Goal: Find specific page/section: Find specific page/section

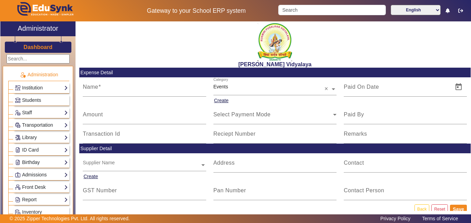
drag, startPoint x: 0, startPoint y: 0, endPoint x: 65, endPoint y: 9, distance: 65.2
click at [65, 9] on img at bounding box center [44, 10] width 81 height 21
click at [32, 49] on h3 "Dashboard" at bounding box center [37, 47] width 29 height 7
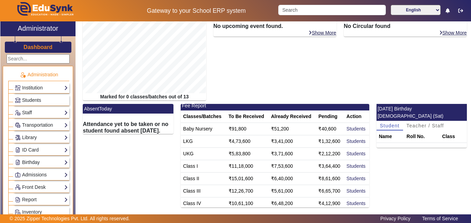
scroll to position [2, 0]
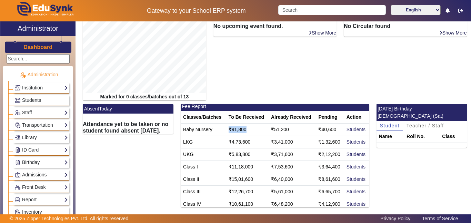
drag, startPoint x: 228, startPoint y: 130, endPoint x: 247, endPoint y: 130, distance: 19.0
click at [247, 130] on td "₹91,800" at bounding box center [247, 130] width 42 height 12
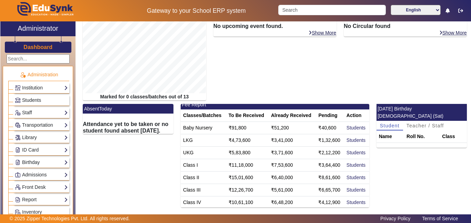
click at [271, 128] on td "₹51,200" at bounding box center [292, 128] width 47 height 12
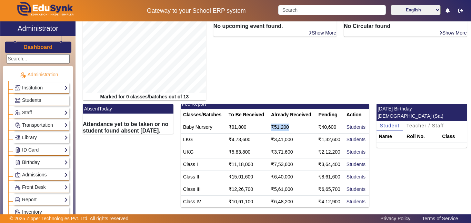
drag, startPoint x: 272, startPoint y: 127, endPoint x: 292, endPoint y: 128, distance: 19.7
click at [292, 128] on td "₹51,200" at bounding box center [292, 127] width 47 height 12
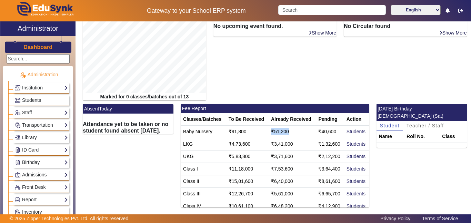
scroll to position [1, 0]
drag, startPoint x: 231, startPoint y: 120, endPoint x: 262, endPoint y: 121, distance: 31.1
click at [261, 121] on th "To Be Received" at bounding box center [247, 119] width 42 height 12
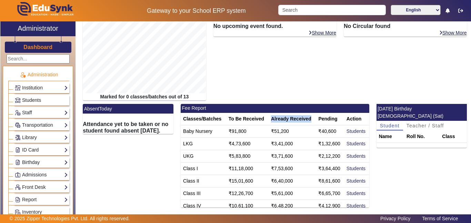
drag, startPoint x: 271, startPoint y: 119, endPoint x: 311, endPoint y: 120, distance: 40.0
click at [311, 120] on th "Already Received" at bounding box center [292, 119] width 47 height 12
click at [356, 133] on link "Students" at bounding box center [356, 131] width 19 height 6
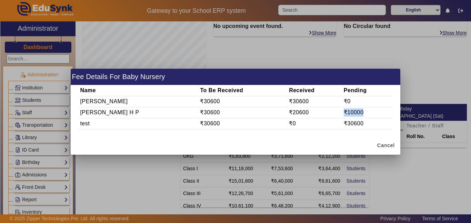
drag, startPoint x: 340, startPoint y: 112, endPoint x: 360, endPoint y: 112, distance: 20.0
click at [360, 112] on td "₹10000" at bounding box center [368, 112] width 50 height 11
drag, startPoint x: 80, startPoint y: 123, endPoint x: 366, endPoint y: 126, distance: 286.1
click at [366, 126] on tr "test ₹30600 ₹0 ₹30600" at bounding box center [235, 123] width 313 height 11
click at [385, 146] on span "Cancel" at bounding box center [387, 145] width 18 height 7
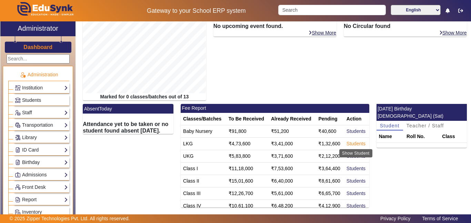
click at [364, 145] on link "Students" at bounding box center [356, 144] width 19 height 6
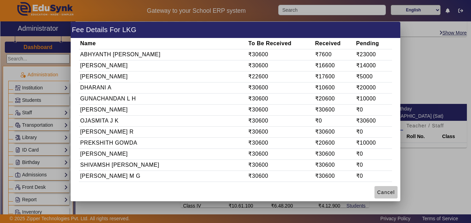
click at [387, 192] on span "Cancel" at bounding box center [387, 192] width 18 height 7
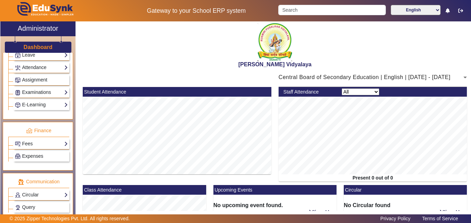
scroll to position [296, 0]
click at [37, 153] on span "Expenses" at bounding box center [32, 156] width 21 height 6
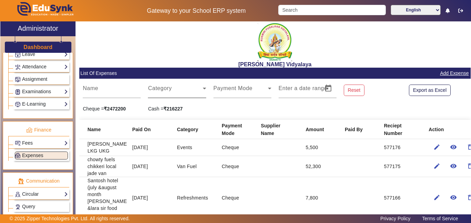
click at [187, 85] on div "Category" at bounding box center [177, 88] width 58 height 19
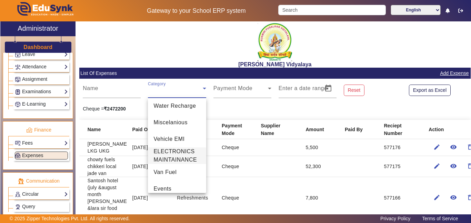
scroll to position [209, 0]
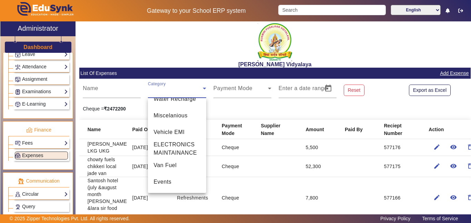
click at [120, 51] on div at bounding box center [235, 111] width 471 height 223
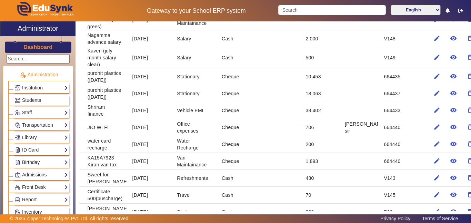
scroll to position [378, 0]
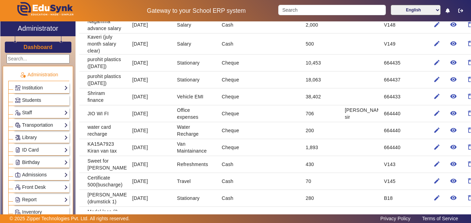
click at [37, 49] on h3 "Dashboard" at bounding box center [37, 47] width 29 height 7
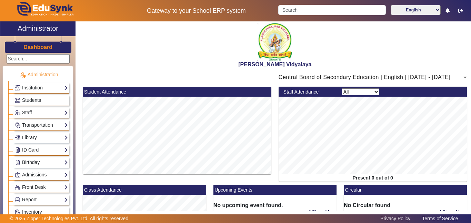
click at [404, 77] on span "Central Board of Secondary Education | English | [DATE] - [DATE]" at bounding box center [365, 77] width 172 height 6
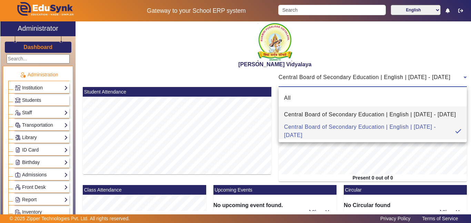
click at [384, 112] on span "Central Board of Secondary Education | English | [DATE] - [DATE]" at bounding box center [370, 114] width 172 height 8
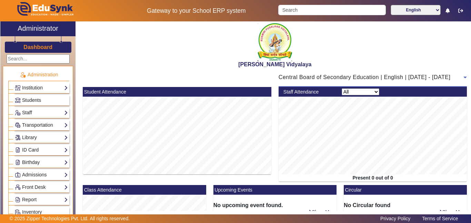
click at [347, 77] on span "Central Board of Secondary Education | English | [DATE] - [DATE]" at bounding box center [365, 77] width 172 height 6
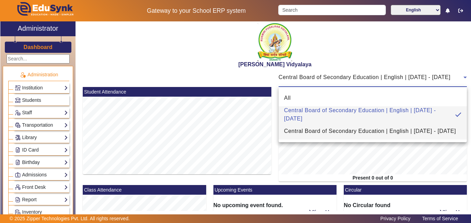
click at [349, 127] on span "Central Board of Secondary Education | English | [DATE] - [DATE]" at bounding box center [370, 131] width 172 height 8
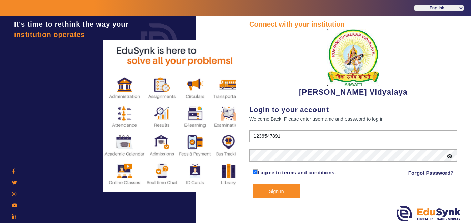
click at [295, 192] on button "Sign In" at bounding box center [276, 191] width 47 height 14
